Goal: Find specific page/section: Find specific page/section

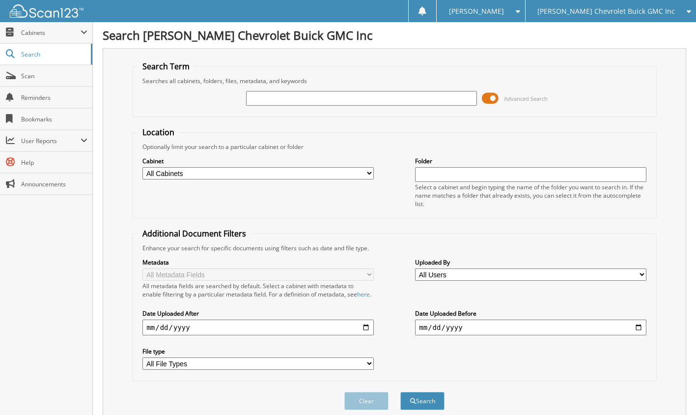
click at [274, 96] on input "text" at bounding box center [361, 98] width 231 height 15
type input "6212010"
click at [400, 392] on button "Search" at bounding box center [422, 401] width 44 height 18
drag, startPoint x: 583, startPoint y: 399, endPoint x: 563, endPoint y: 369, distance: 35.2
click at [581, 394] on div "Clear Search" at bounding box center [394, 401] width 524 height 40
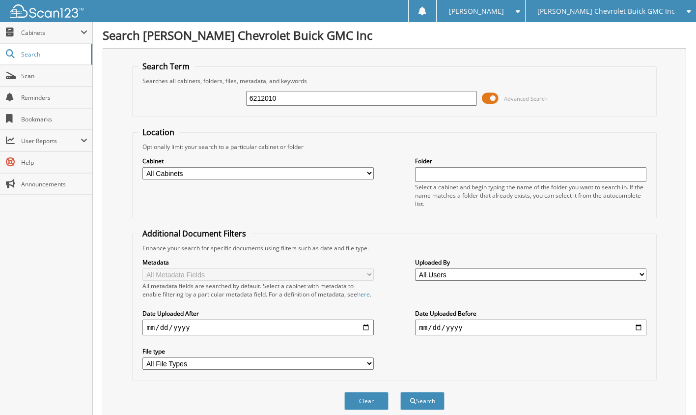
click at [504, 12] on span "[PERSON_NAME]" at bounding box center [476, 11] width 55 height 6
click at [500, 46] on link "Logout" at bounding box center [481, 47] width 88 height 17
